Goal: Transaction & Acquisition: Purchase product/service

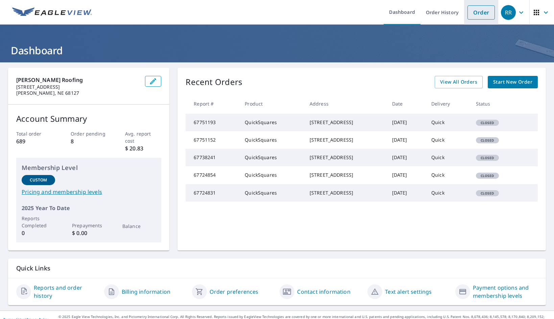
click at [483, 9] on link "Order" at bounding box center [480, 12] width 27 height 14
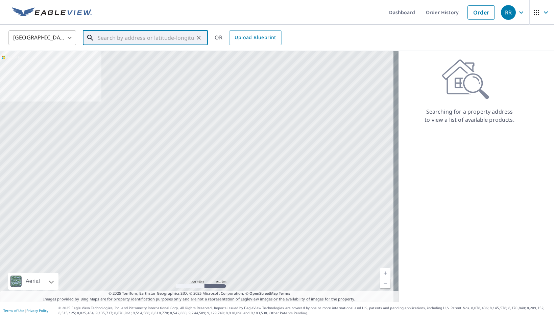
click at [160, 37] on input "text" at bounding box center [146, 37] width 96 height 19
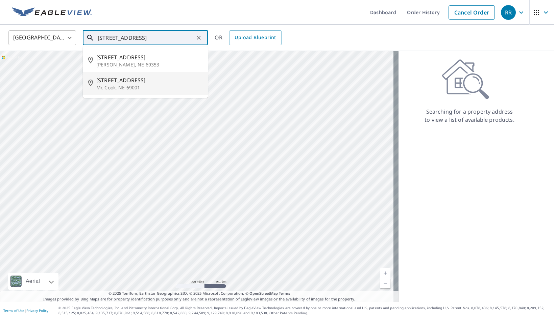
click at [140, 84] on p "Mc Cook, NE 69001" at bounding box center [149, 87] width 106 height 7
type input "[STREET_ADDRESS]"
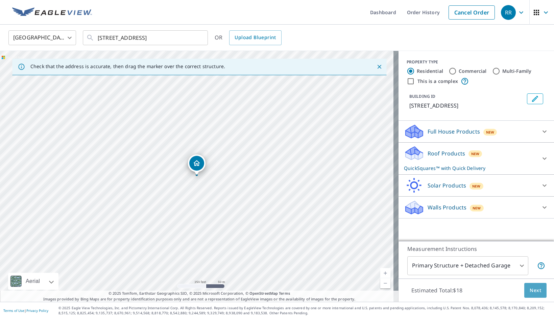
click at [530, 291] on span "Next" at bounding box center [534, 291] width 11 height 8
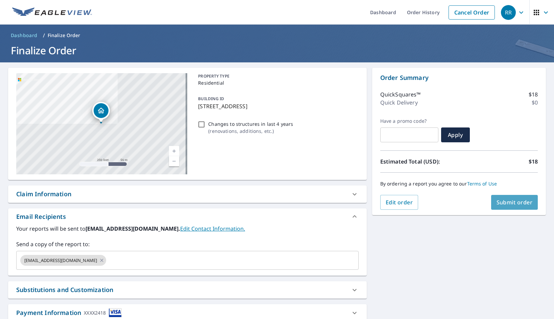
click at [513, 199] on span "Submit order" at bounding box center [514, 202] width 36 height 7
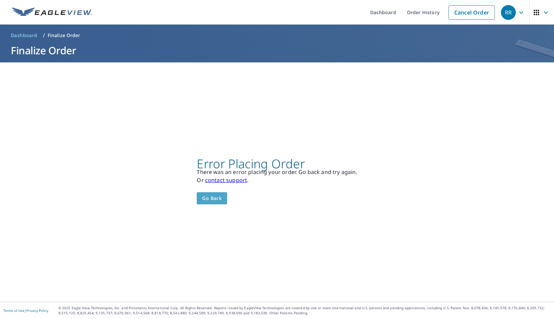
click at [206, 198] on span "Go back" at bounding box center [212, 199] width 20 height 8
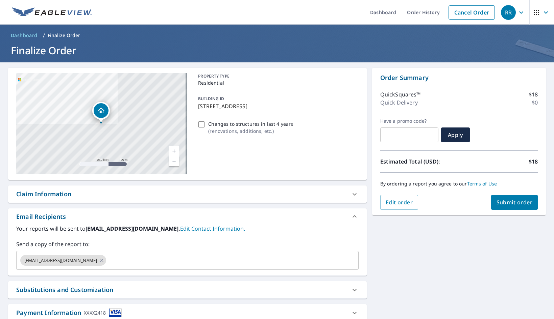
click at [506, 198] on button "Submit order" at bounding box center [514, 202] width 47 height 15
